Goal: Task Accomplishment & Management: Use online tool/utility

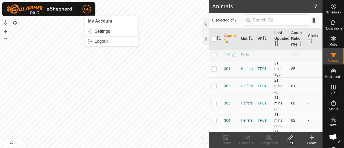
scroll to position [810, 0]
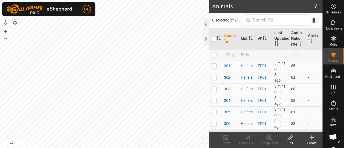
scroll to position [810, 0]
checkbox input "true"
click at [223, 139] on icon at bounding box center [226, 137] width 6 height 6
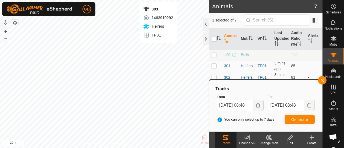
checkbox input "true"
checkbox input "false"
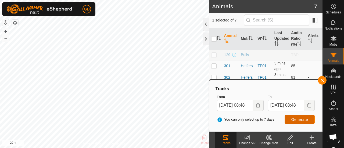
click at [295, 117] on span "Generate" at bounding box center [299, 119] width 17 height 4
click at [163, 148] on html "GD Schedules Notifications Mobs Animals Neckbands VPs Status Infra Heatmap Help…" at bounding box center [172, 74] width 344 height 148
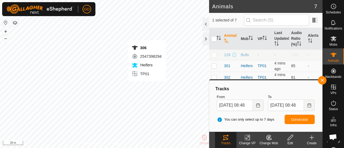
checkbox input "false"
checkbox input "true"
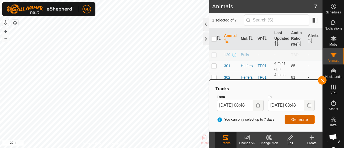
click at [293, 115] on button "Generate" at bounding box center [300, 119] width 30 height 9
click at [322, 80] on button "button" at bounding box center [322, 80] width 9 height 9
